Goal: Find specific page/section: Find specific page/section

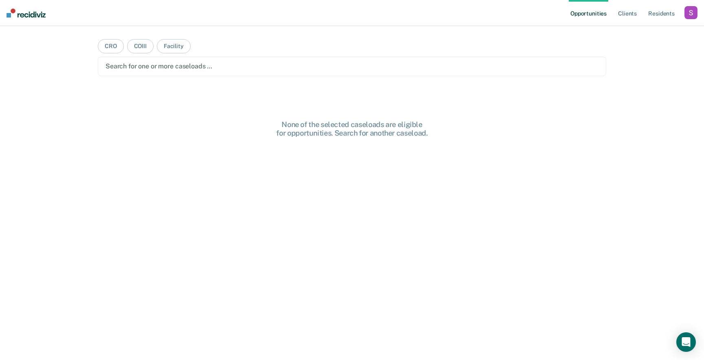
click at [687, 13] on div "button" at bounding box center [691, 12] width 13 height 13
click at [626, 33] on link "Profile" at bounding box center [659, 33] width 66 height 7
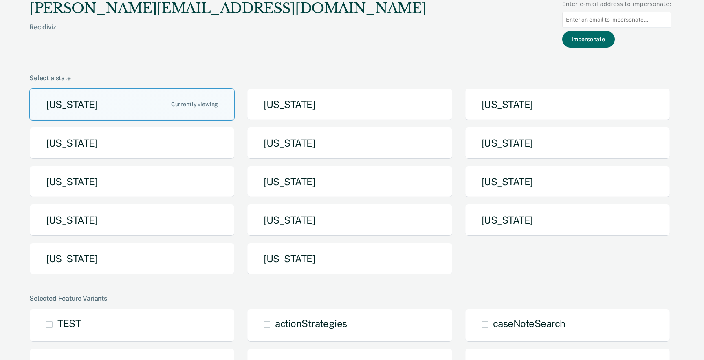
click at [97, 237] on div "[US_STATE] [US_STATE] [US_STATE] [US_STATE] [US_STATE] [US_STATE] [US_STATE] [U…" at bounding box center [350, 184] width 642 height 193
click at [94, 249] on button "[US_STATE]" at bounding box center [131, 259] width 205 height 32
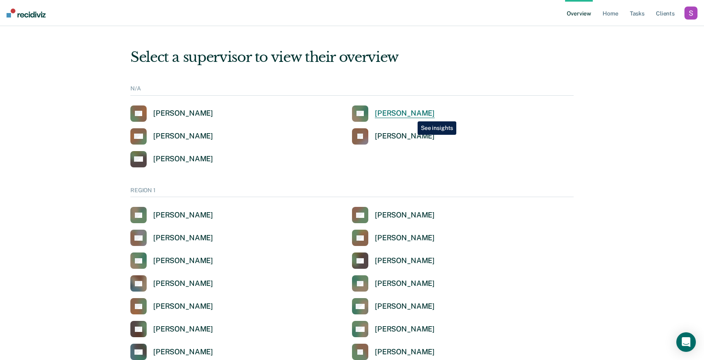
click at [411, 115] on div "[PERSON_NAME]" at bounding box center [405, 113] width 60 height 9
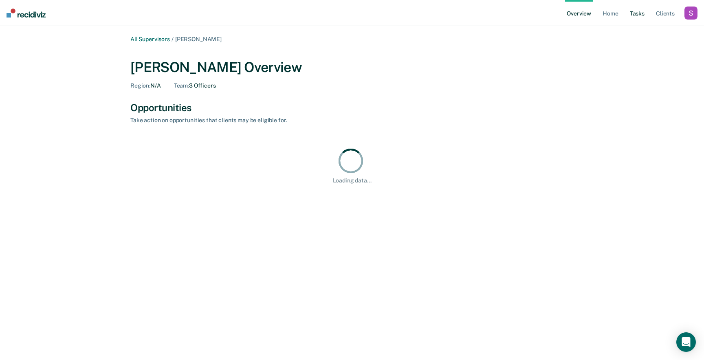
click at [642, 12] on link "Tasks" at bounding box center [637, 13] width 18 height 26
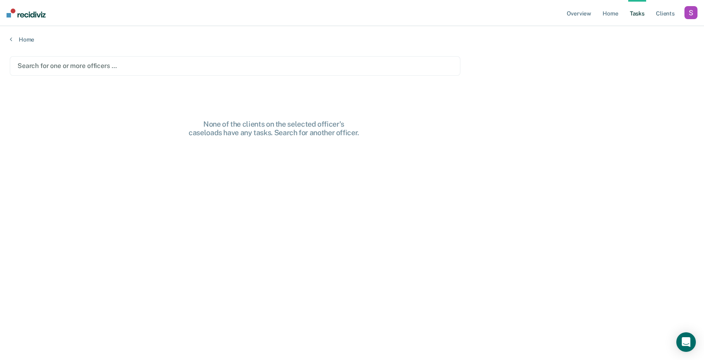
click at [295, 62] on div at bounding box center [235, 65] width 435 height 9
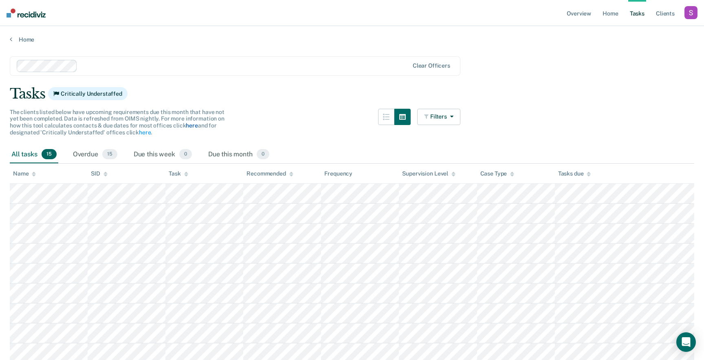
click at [186, 126] on link "here" at bounding box center [192, 125] width 12 height 7
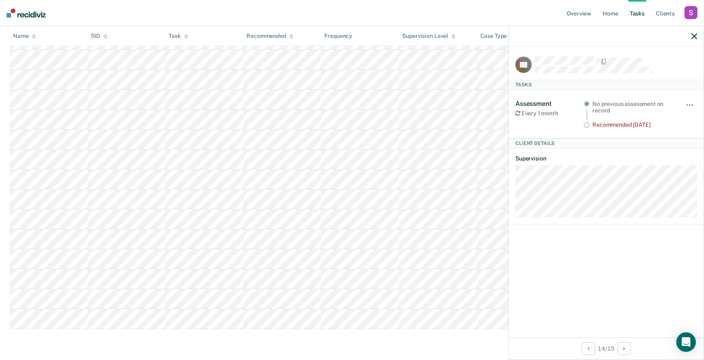
scroll to position [154, 0]
